Goal: Transaction & Acquisition: Purchase product/service

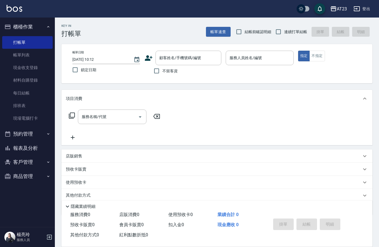
click at [159, 73] on input "不留客資" at bounding box center [157, 71] width 12 height 12
checkbox input "true"
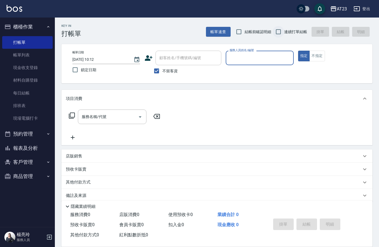
click at [276, 32] on input "連續打單結帳" at bounding box center [279, 32] width 12 height 12
checkbox input "true"
click at [277, 59] on input "服務人員姓名/編號" at bounding box center [259, 58] width 63 height 10
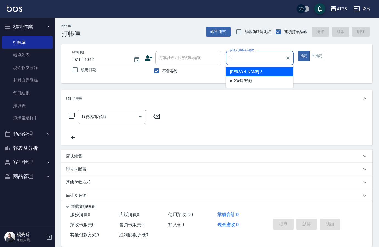
type input "[PERSON_NAME]-3"
type button "true"
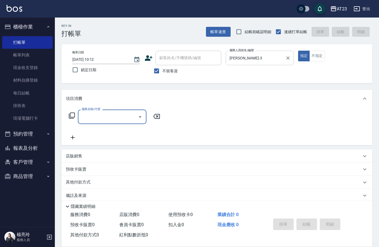
type input "9"
type input "體驗日草本(904)"
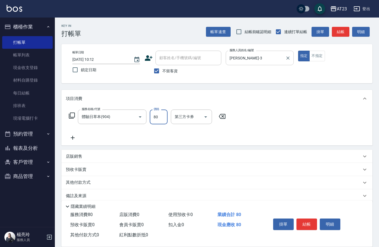
type input "850"
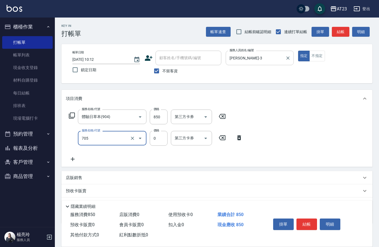
type input "互助50(705)"
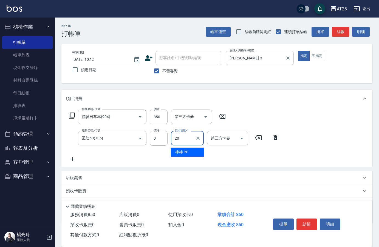
type input "棒棒-20"
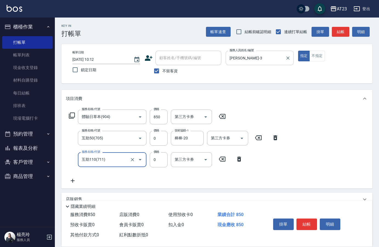
type input "互助110(711)"
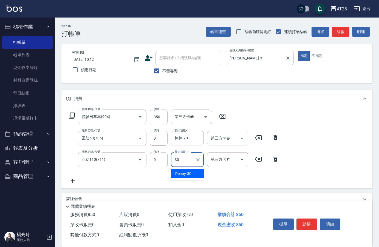
type input "Penny-30"
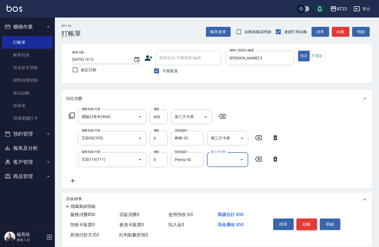
click at [300, 222] on button "結帳" at bounding box center [306, 225] width 21 height 12
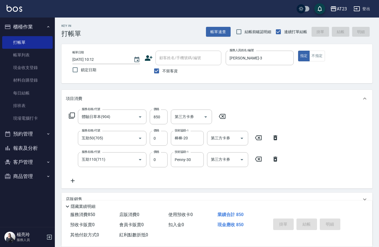
type input "[DATE] 13:27"
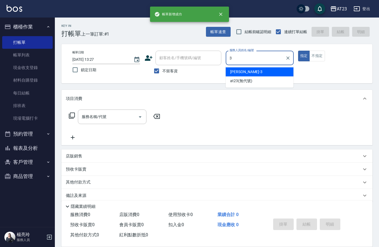
type input "[PERSON_NAME]-3"
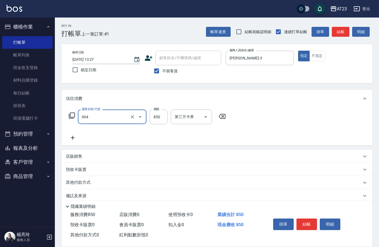
type input "體驗日草本(904)"
click at [299, 219] on button "結帳" at bounding box center [306, 225] width 21 height 12
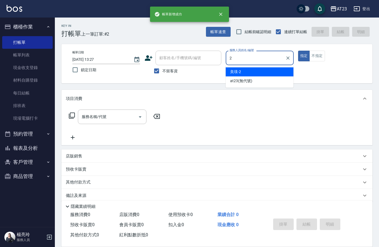
type input "美瑛-2"
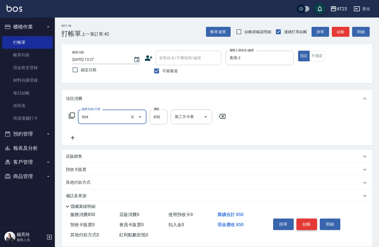
type input "體驗日草本(904)"
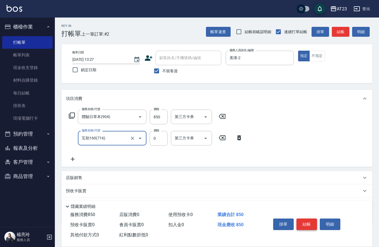
type input "互助160(716)"
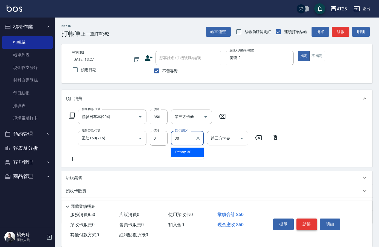
type input "Penny-30"
click at [308, 223] on button "結帳" at bounding box center [306, 225] width 21 height 12
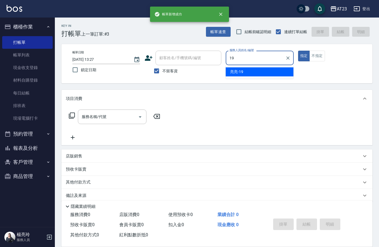
type input "[PERSON_NAME]-19"
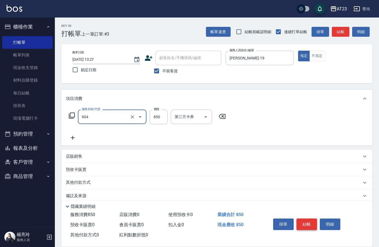
type input "體驗日草本(904)"
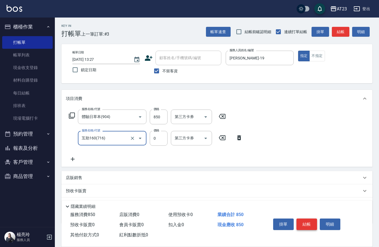
type input "互助160(716)"
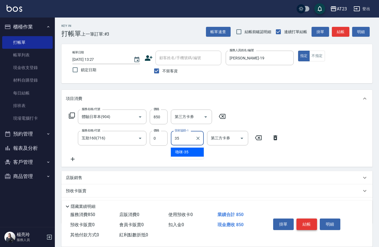
type input "嚕咪-35"
click at [308, 223] on button "結帳" at bounding box center [306, 225] width 21 height 12
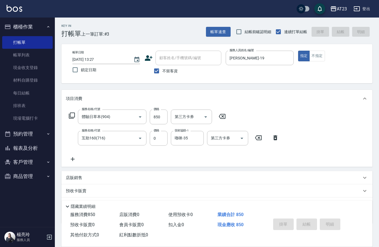
type input "[DATE] 13:28"
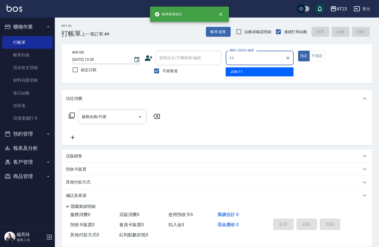
type input "JUN-11"
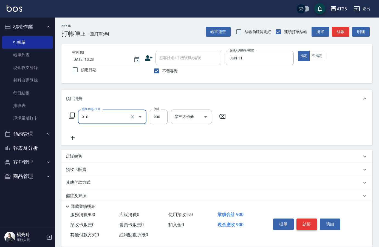
type input "體驗日蘆薈滋養露(910)"
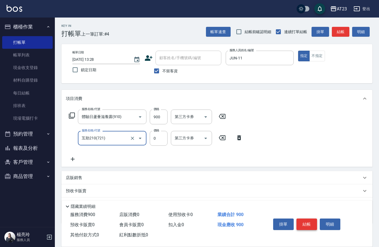
type input "互助210(721)"
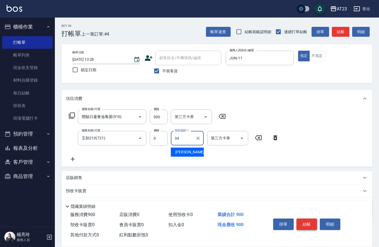
type input "[PERSON_NAME]-34"
click at [73, 115] on icon at bounding box center [72, 115] width 7 height 7
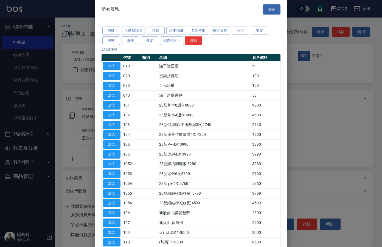
drag, startPoint x: 367, startPoint y: 129, endPoint x: 291, endPoint y: 130, distance: 76.2
click at [364, 128] on div at bounding box center [191, 123] width 382 height 247
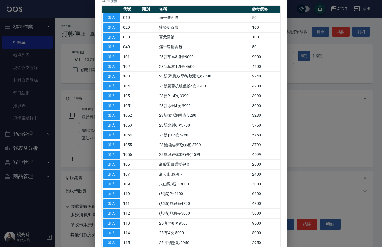
scroll to position [110, 0]
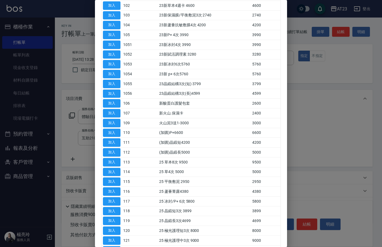
click at [308, 140] on div at bounding box center [191, 123] width 382 height 247
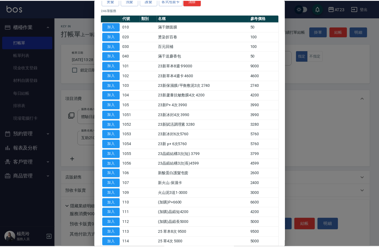
scroll to position [0, 0]
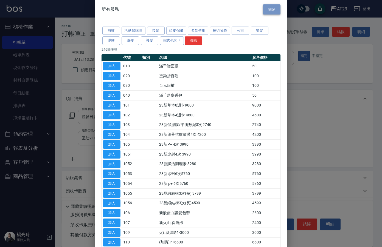
click at [264, 13] on button "關閉" at bounding box center [272, 9] width 18 height 10
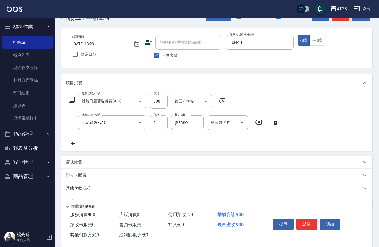
scroll to position [29, 0]
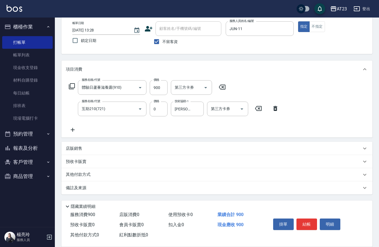
click at [81, 174] on p "其他付款方式" at bounding box center [79, 175] width 27 height 6
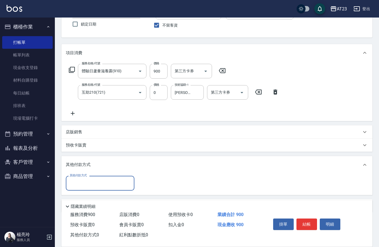
scroll to position [64, 0]
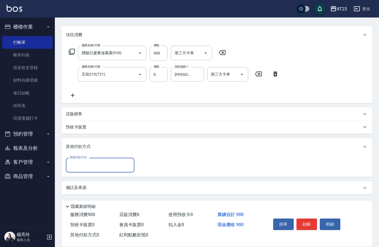
click at [73, 111] on div "店販銷售" at bounding box center [216, 113] width 311 height 13
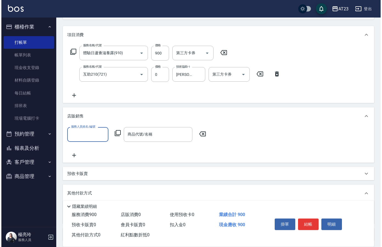
scroll to position [0, 0]
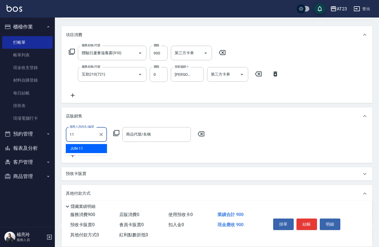
type input "JUN-11"
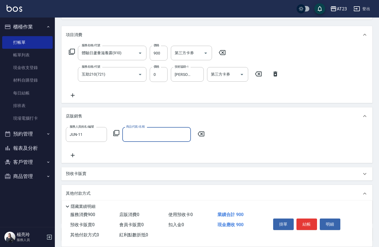
click at [118, 132] on icon at bounding box center [116, 133] width 7 height 7
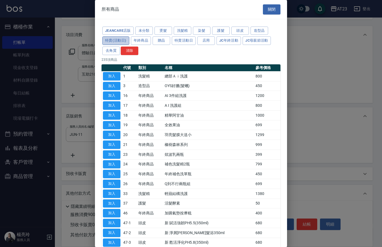
click at [114, 44] on button "特賣(活動日)" at bounding box center [115, 40] width 27 height 9
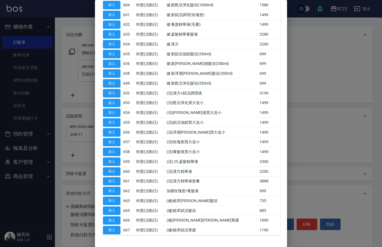
scroll to position [119, 0]
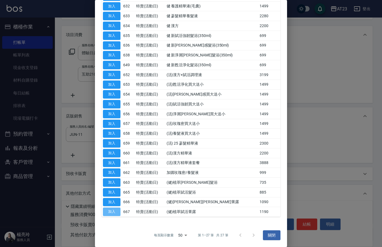
click at [120, 212] on button "加入" at bounding box center [112, 212] width 18 height 9
type input "(健)植萃賦活菁露"
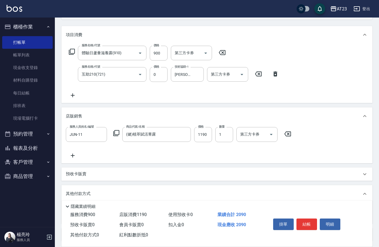
click at [119, 132] on icon at bounding box center [116, 133] width 6 height 6
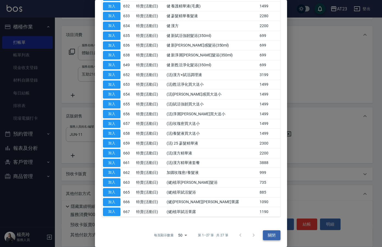
click at [267, 238] on button "關閉" at bounding box center [272, 236] width 18 height 10
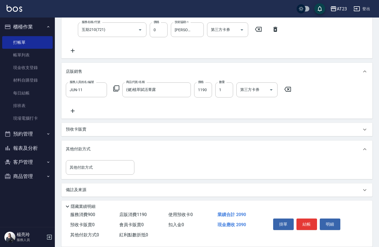
scroll to position [111, 0]
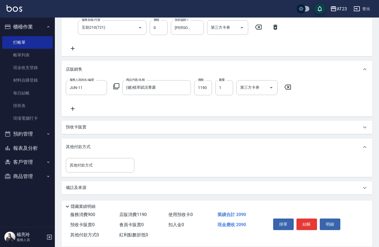
click at [312, 222] on button "結帳" at bounding box center [306, 225] width 21 height 12
type input "[DATE] 13:29"
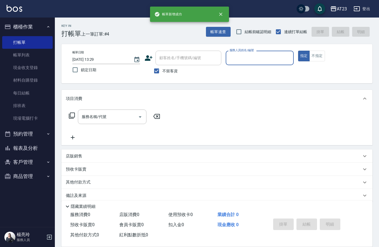
scroll to position [0, 0]
type input "美瑛-2"
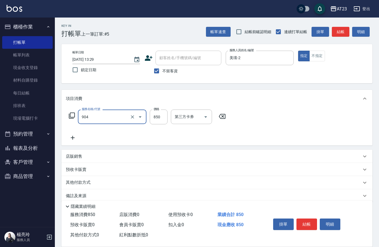
type input "體驗日草本(904)"
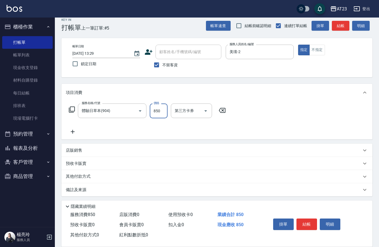
scroll to position [8, 0]
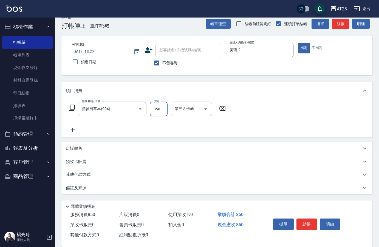
click at [105, 178] on div "其他付款方式" at bounding box center [216, 174] width 311 height 13
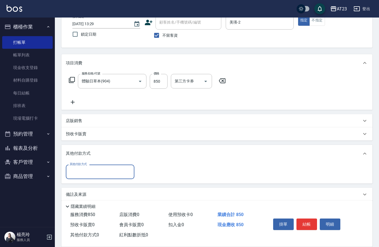
scroll to position [38, 0]
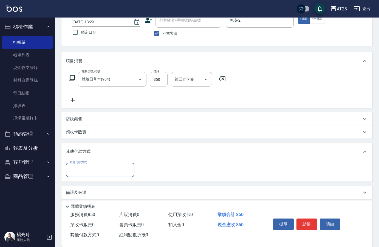
click at [82, 170] on input "其他付款方式" at bounding box center [100, 170] width 64 height 10
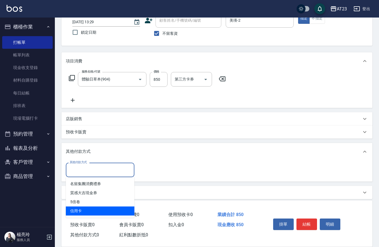
drag, startPoint x: 75, startPoint y: 211, endPoint x: 90, endPoint y: 209, distance: 14.5
click at [77, 211] on span "信用卡" at bounding box center [100, 211] width 69 height 9
type input "信用卡"
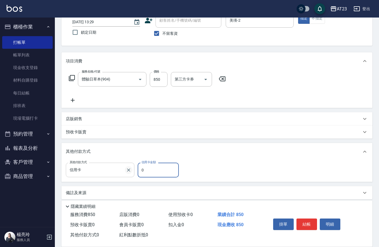
drag, startPoint x: 146, startPoint y: 172, endPoint x: 131, endPoint y: 168, distance: 16.0
click at [131, 168] on div "其他付款方式 信用卡 其他付款方式 信用卡金額 0 信用卡金額" at bounding box center [124, 170] width 116 height 15
type input "850"
click at [306, 225] on button "結帳" at bounding box center [306, 225] width 21 height 12
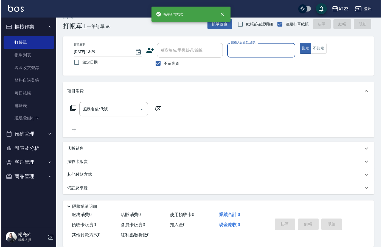
scroll to position [8, 0]
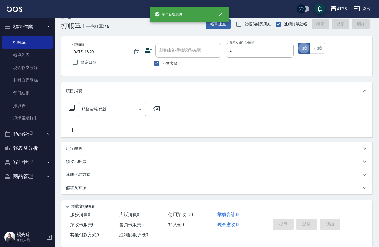
type input "美瑛-2"
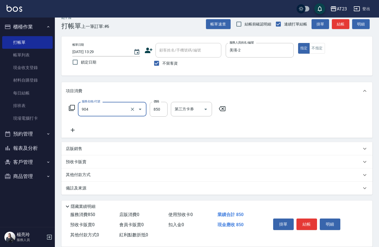
type input "體驗日草本(904)"
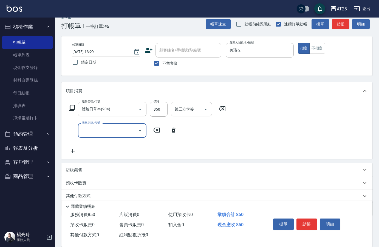
drag, startPoint x: 159, startPoint y: 62, endPoint x: 168, endPoint y: 60, distance: 8.8
click at [158, 62] on input "不留客資" at bounding box center [157, 64] width 12 height 12
checkbox input "false"
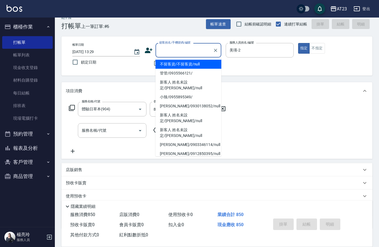
click at [178, 49] on div "顧客姓名/手機號碼/編號 顧客姓名/手機號碼/編號" at bounding box center [188, 50] width 66 height 15
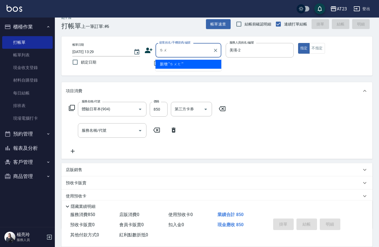
type input "ㄌ"
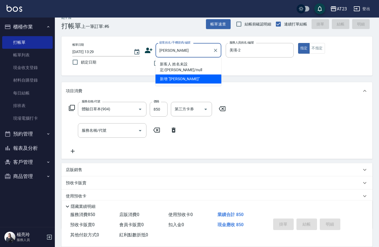
click at [171, 63] on li "新客人 姓名未設定/[PERSON_NAME]/null" at bounding box center [188, 67] width 66 height 15
type input "新客人 姓名未設定/[PERSON_NAME]/null"
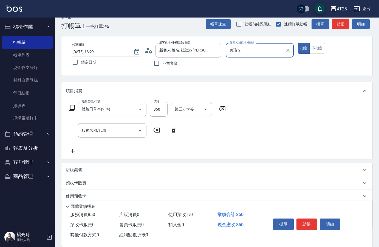
click at [147, 51] on icon at bounding box center [146, 52] width 3 height 2
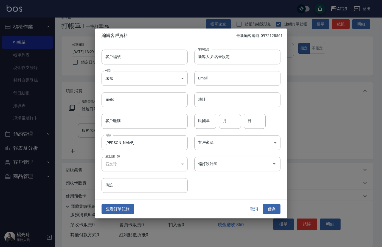
click at [223, 56] on input "新客人 姓名未設定" at bounding box center [237, 57] width 86 height 15
click at [209, 58] on input "新客人 姓名未設定" at bounding box center [237, 57] width 86 height 15
drag, startPoint x: 237, startPoint y: 58, endPoint x: 144, endPoint y: 54, distance: 93.6
click at [144, 54] on div "客戶編號 客戶編號 客戶姓名 新客人 姓名未設定 客戶姓名 性別 未知 UNKNOWN 性別 Email Email lineId lineId 地址 地址 …" at bounding box center [187, 118] width 185 height 150
type input "[PERSON_NAME]"
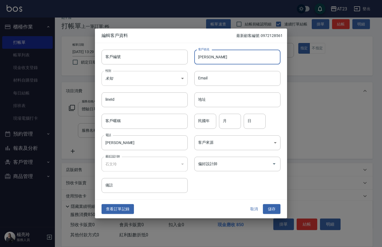
click at [140, 79] on body "AT23 登出 櫃檯作業 打帳單 帳單列表 現金收支登錄 材料自購登錄 每日結帳 排班表 現場電腦打卡 預約管理 預約管理 單日預約紀錄 單週預約紀錄 報表及…" at bounding box center [191, 137] width 382 height 290
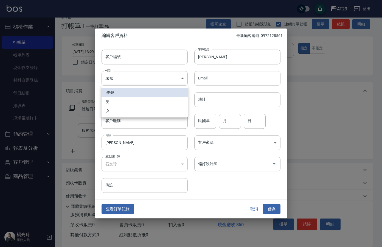
click at [118, 112] on li "女" at bounding box center [144, 110] width 86 height 9
type input "[DEMOGRAPHIC_DATA]"
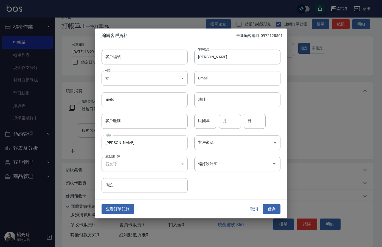
click at [120, 140] on input "[PERSON_NAME]" at bounding box center [144, 142] width 86 height 15
drag, startPoint x: 81, startPoint y: 139, endPoint x: 64, endPoint y: 138, distance: 16.8
click at [67, 138] on div "編輯客戶資料 最新顧客編號: 0972128561 客戶編號 客戶編號 客戶姓名 [PERSON_NAME] 客戶姓名 性別 女 [DEMOGRAPHIC_D…" at bounding box center [191, 123] width 382 height 247
drag, startPoint x: 196, startPoint y: 206, endPoint x: 196, endPoint y: 203, distance: 3.0
click at [196, 205] on div "查看訂單記錄 取消 儲存" at bounding box center [191, 209] width 192 height 19
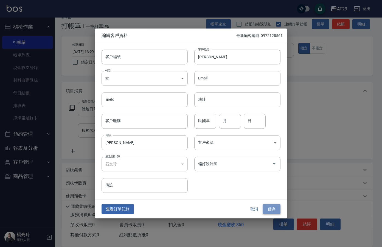
click at [278, 209] on button "儲存" at bounding box center [272, 209] width 18 height 10
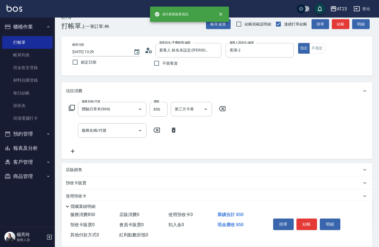
click at [72, 109] on icon at bounding box center [72, 108] width 7 height 7
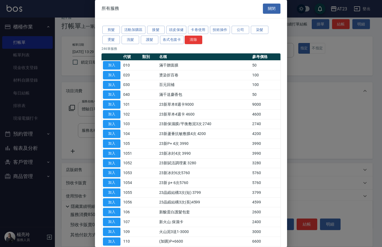
scroll to position [0, 0]
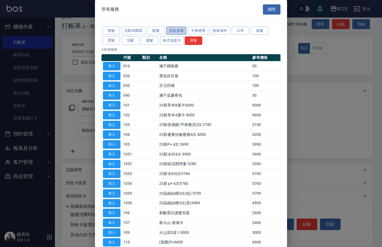
click at [171, 30] on button "頭皮保健" at bounding box center [176, 31] width 20 height 9
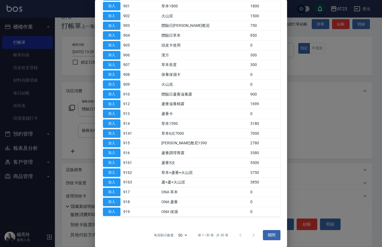
scroll to position [111, 0]
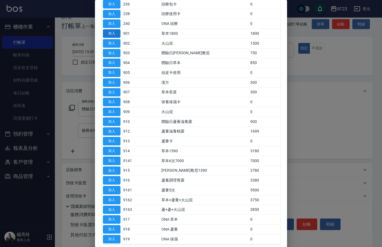
click at [114, 33] on button "加入" at bounding box center [112, 33] width 18 height 9
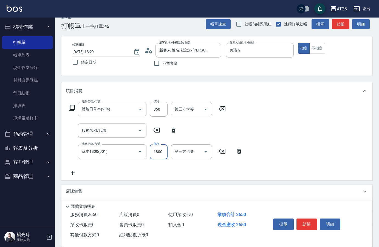
click at [155, 150] on input "1800" at bounding box center [159, 152] width 18 height 15
type input "1590"
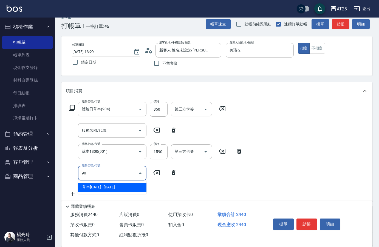
type input "9"
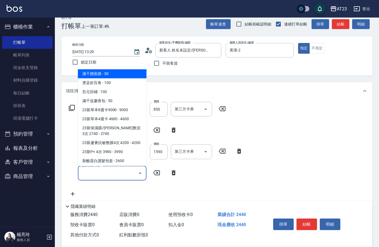
click at [238, 152] on icon at bounding box center [239, 151] width 4 height 5
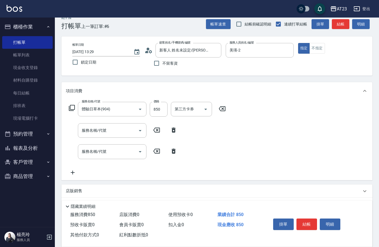
click at [71, 106] on icon at bounding box center [72, 108] width 6 height 6
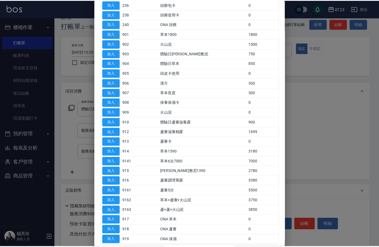
scroll to position [137, 0]
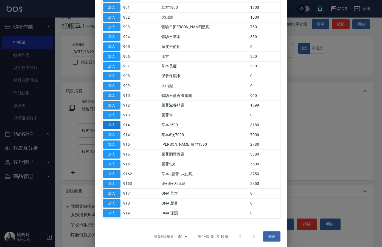
click at [112, 126] on button "加入" at bounding box center [112, 125] width 18 height 9
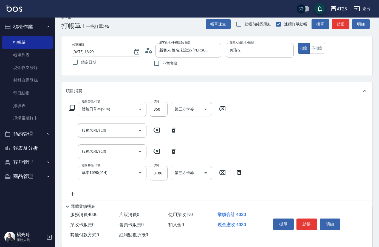
click at [176, 152] on icon at bounding box center [174, 151] width 14 height 7
type input "草本1590(914)"
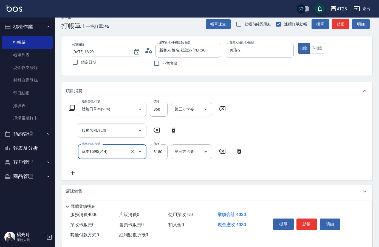
click at [117, 132] on input "服務名稱/代號" at bounding box center [107, 131] width 55 height 10
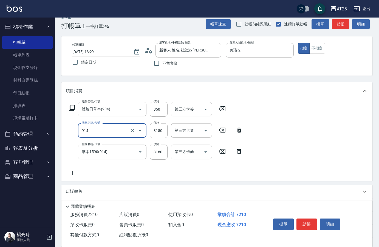
type input "草本1590(914)"
drag, startPoint x: 244, startPoint y: 193, endPoint x: 244, endPoint y: 190, distance: 3.0
click at [245, 193] on div "店販銷售" at bounding box center [214, 192] width 296 height 6
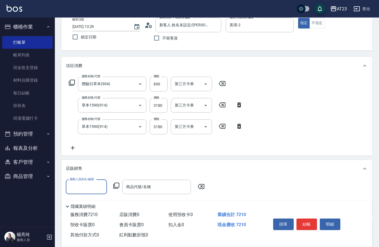
scroll to position [111, 0]
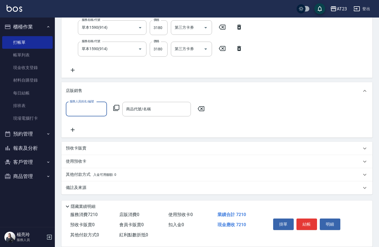
click at [75, 69] on icon at bounding box center [73, 70] width 14 height 7
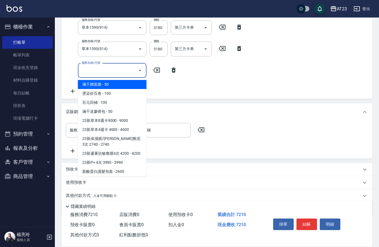
click at [81, 69] on input "服務名稱/代號" at bounding box center [107, 71] width 55 height 10
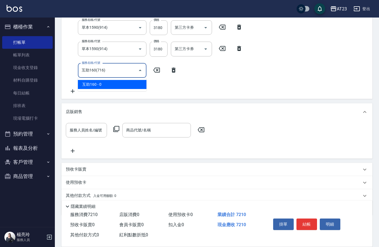
type input "互助160(716)"
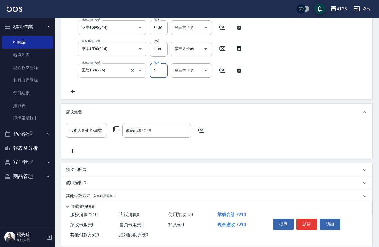
scroll to position [110, 0]
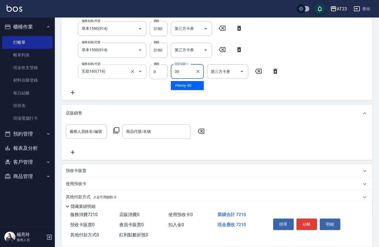
type input "Penny-30"
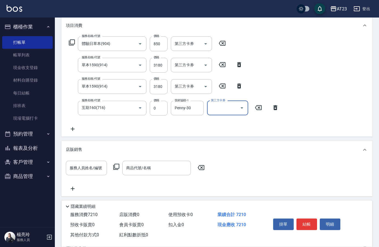
scroll to position [132, 0]
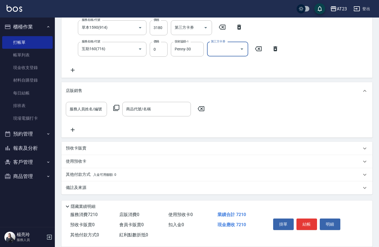
click at [78, 180] on div "其他付款方式 入金可用餘額: 0" at bounding box center [216, 174] width 311 height 13
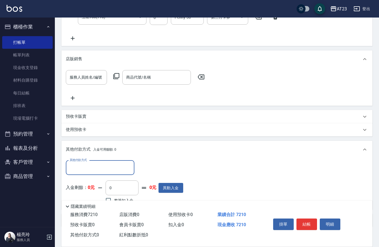
scroll to position [197, 0]
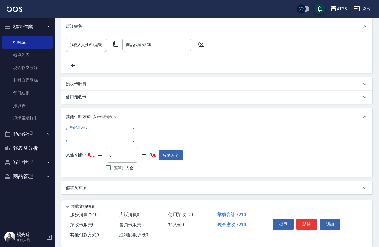
click at [83, 135] on input "其他付款方式" at bounding box center [100, 136] width 64 height 10
click at [110, 67] on div "服務人員姓名/編號 服務人員姓名/編號 商品代號/名稱 商品代號/名稱" at bounding box center [217, 53] width 302 height 31
click at [78, 116] on p "其他付款方式 入金可用餘額: 0" at bounding box center [91, 117] width 50 height 6
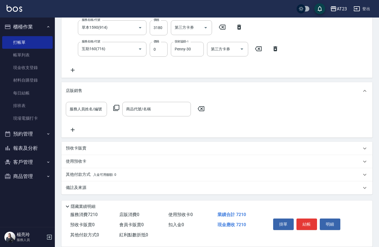
scroll to position [132, 0]
click at [73, 173] on p "其他付款方式 入金可用餘額: 0" at bounding box center [91, 175] width 50 height 6
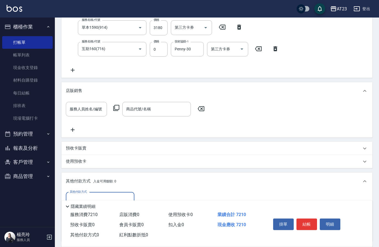
scroll to position [0, 0]
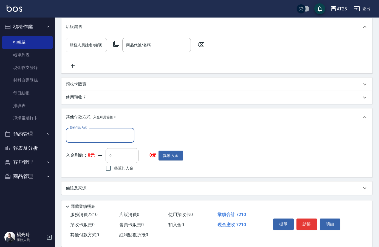
click at [83, 135] on input "其他付款方式" at bounding box center [100, 136] width 64 height 10
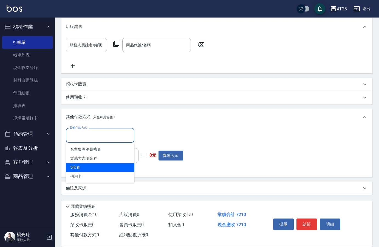
scroll to position [197, 0]
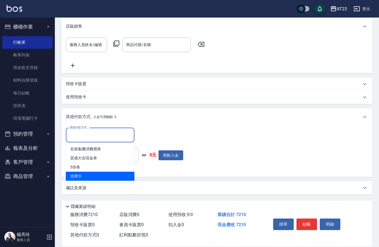
click at [84, 175] on span "信用卡" at bounding box center [100, 176] width 69 height 9
type input "信用卡"
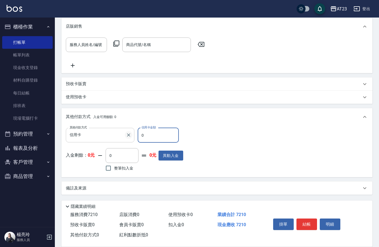
click at [128, 137] on div "其他付款方式 信用卡 其他付款方式 信用卡金額 0 信用卡金額" at bounding box center [124, 135] width 117 height 15
type input "7210"
click at [165, 69] on div "服務人員姓名/編號 服務人員姓名/編號 商品代號/名稱 商品代號/名稱" at bounding box center [216, 54] width 311 height 38
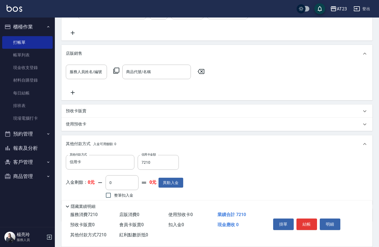
scroll to position [197, 0]
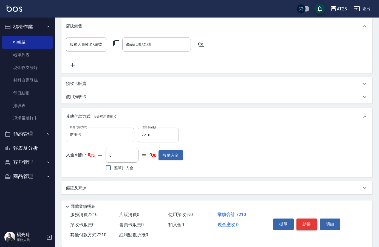
click at [307, 220] on button "結帳" at bounding box center [306, 225] width 21 height 12
type input "[DATE] 13:32"
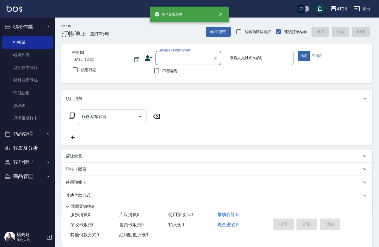
scroll to position [0, 0]
drag, startPoint x: 22, startPoint y: 148, endPoint x: 21, endPoint y: 145, distance: 3.4
click at [22, 148] on button "報表及分析" at bounding box center [27, 148] width 50 height 14
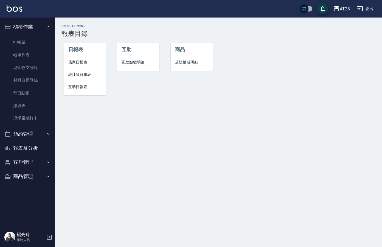
click at [74, 68] on li "店家日報表" at bounding box center [85, 62] width 42 height 12
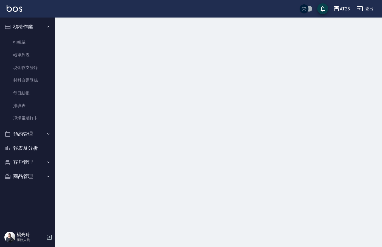
click at [74, 77] on div at bounding box center [191, 123] width 382 height 247
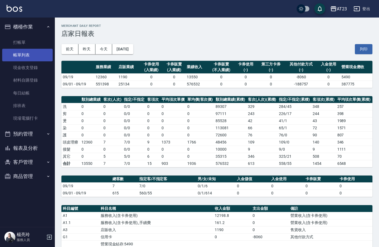
click at [52, 56] on link "帳單列表" at bounding box center [27, 55] width 50 height 13
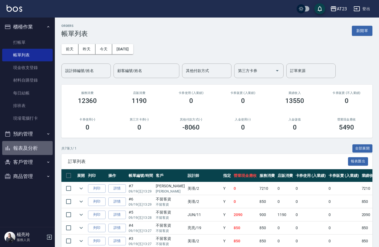
drag, startPoint x: 33, startPoint y: 150, endPoint x: 50, endPoint y: 147, distance: 17.9
click at [33, 150] on button "報表及分析" at bounding box center [27, 148] width 50 height 14
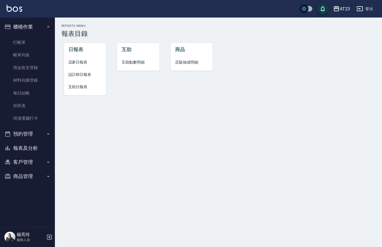
click at [81, 73] on span "設計師日報表" at bounding box center [84, 75] width 33 height 6
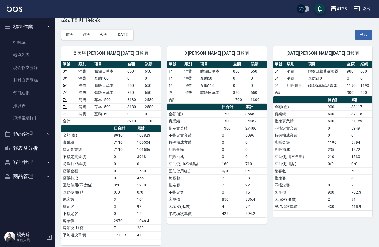
scroll to position [27, 0]
